Goal: Check status: Check status

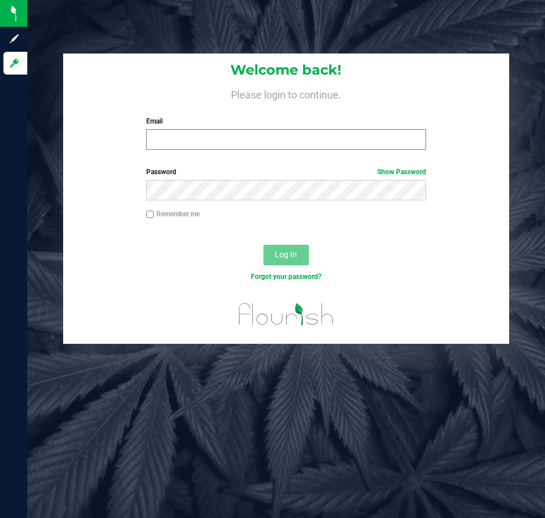
drag, startPoint x: 632, startPoint y: 1, endPoint x: 296, endPoint y: 130, distance: 359.7
click at [296, 129] on div "Email Required Please format your email correctly." at bounding box center [286, 133] width 297 height 34
click at [295, 134] on input "Email" at bounding box center [286, 139] width 280 height 20
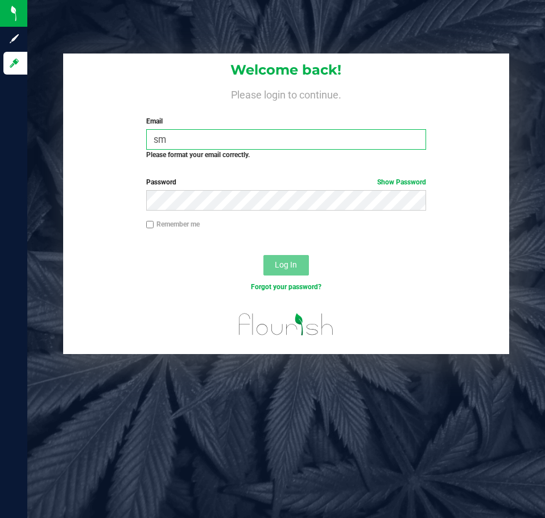
type input "s"
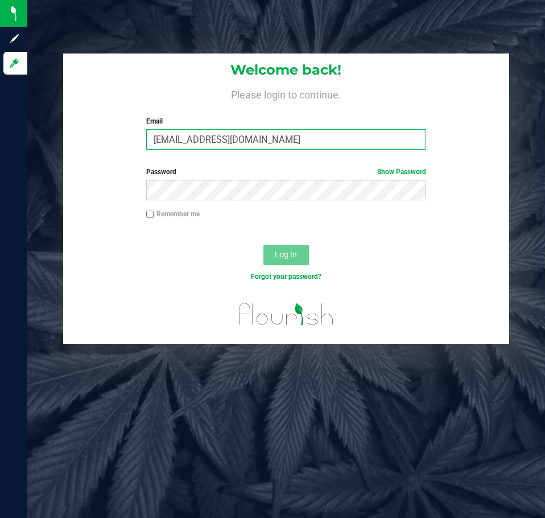
type input "[EMAIL_ADDRESS][DOMAIN_NAME]"
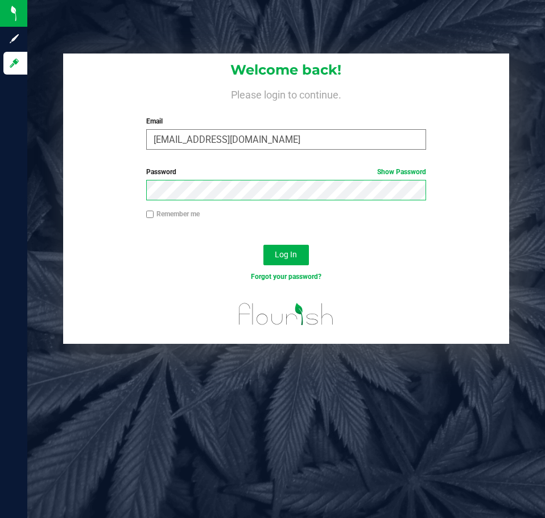
click at [263, 245] on button "Log In" at bounding box center [286, 255] width 46 height 20
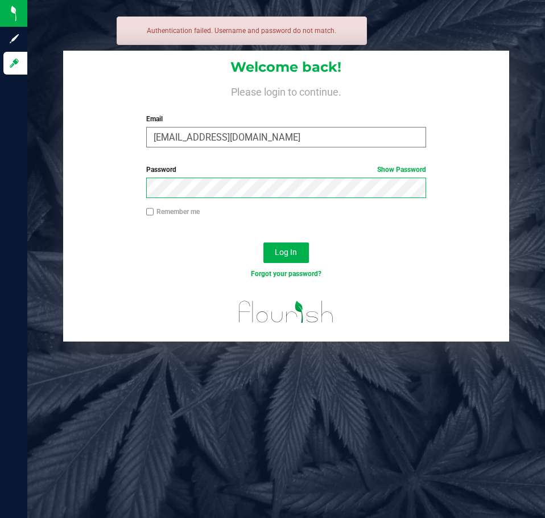
click at [263, 242] on button "Log In" at bounding box center [286, 252] width 46 height 20
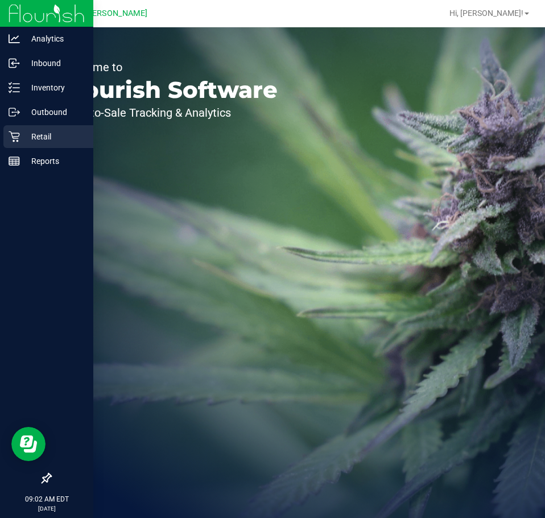
click at [6, 134] on div "Retail" at bounding box center [48, 136] width 90 height 23
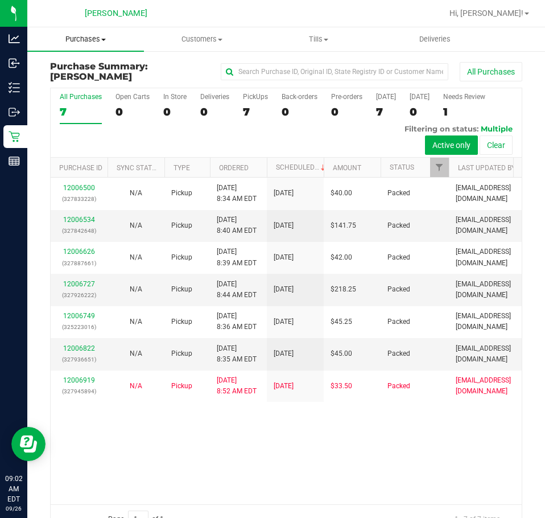
click at [101, 40] on span at bounding box center [103, 40] width 5 height 2
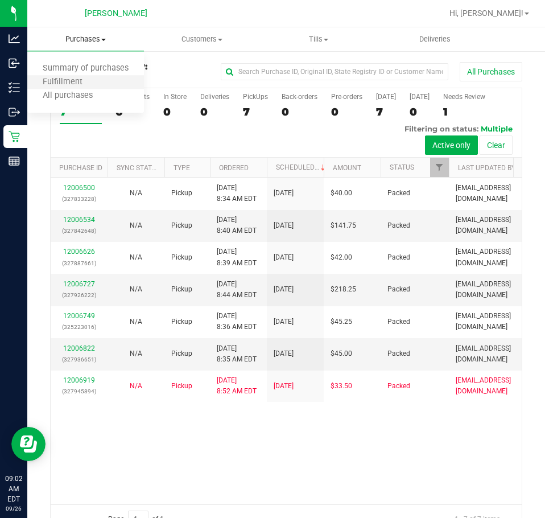
click at [104, 82] on li "Fulfillment" at bounding box center [85, 83] width 117 height 14
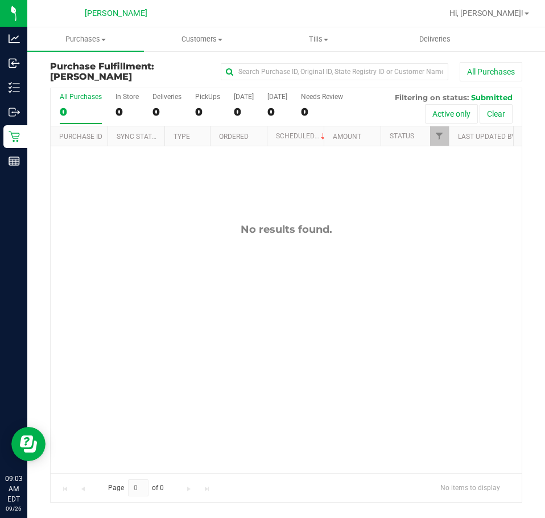
click at [324, 212] on div "No results found." at bounding box center [286, 347] width 471 height 403
click at [240, 243] on div "No results found." at bounding box center [286, 347] width 471 height 403
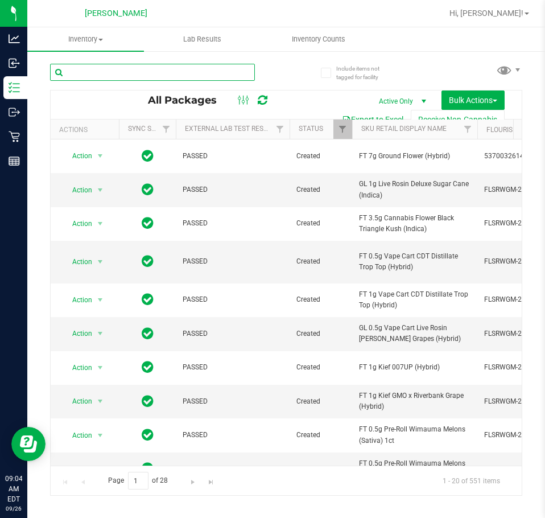
click at [114, 67] on input "text" at bounding box center [152, 72] width 205 height 17
paste input "SN250728DC1-0804"
type input "SN250728DC1-0804"
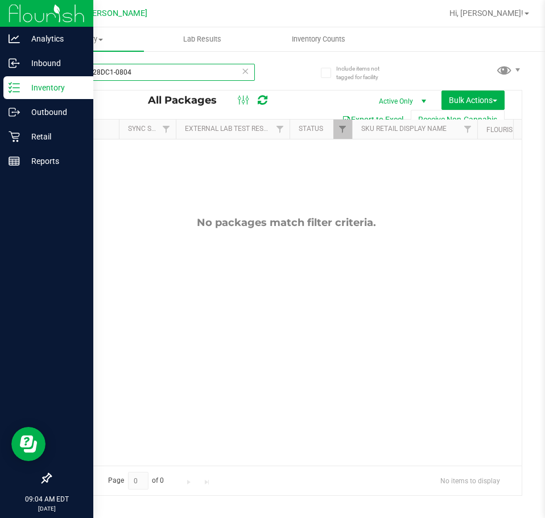
drag, startPoint x: 170, startPoint y: 72, endPoint x: 18, endPoint y: 80, distance: 152.7
click at [0, 77] on html "Analytics Inbound Inventory Outbound Retail Reports 09:04 AM EDT [DATE] 09/26 […" at bounding box center [272, 259] width 545 height 518
